Goal: Navigation & Orientation: Find specific page/section

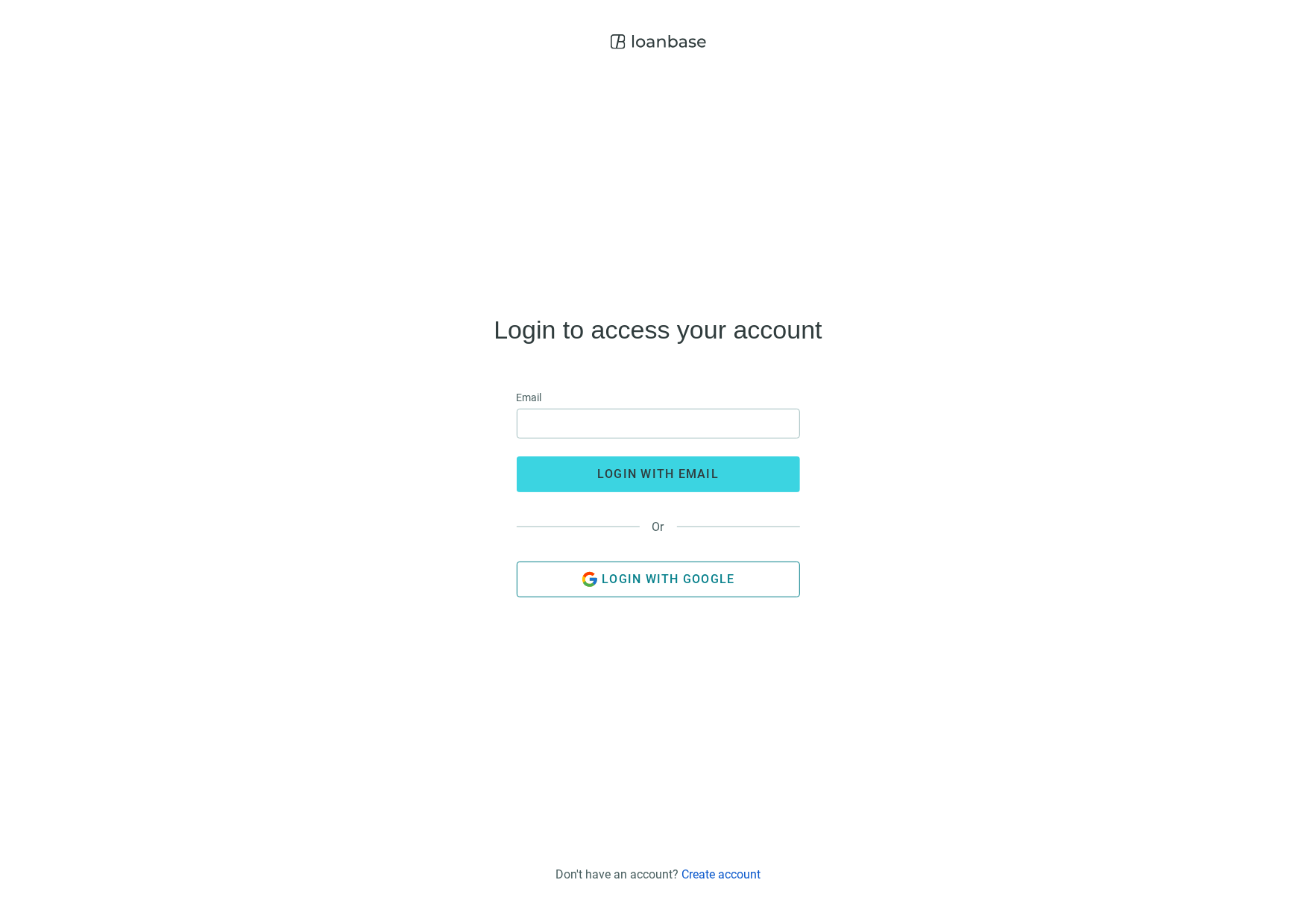
click at [713, 588] on button "Login with Google" at bounding box center [658, 579] width 283 height 36
